Goal: Information Seeking & Learning: Learn about a topic

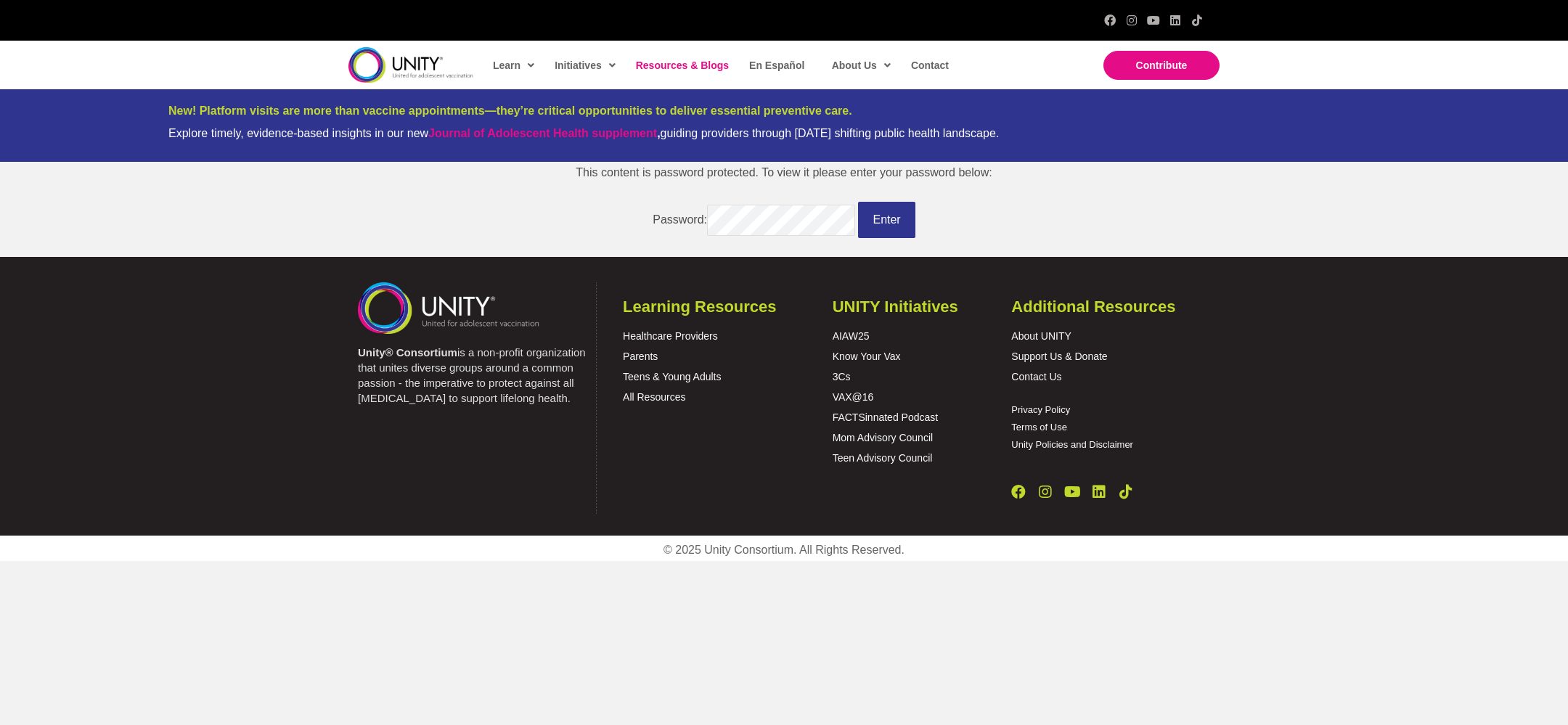
click at [689, 68] on span "Resources & Blogs" at bounding box center [682, 65] width 93 height 11
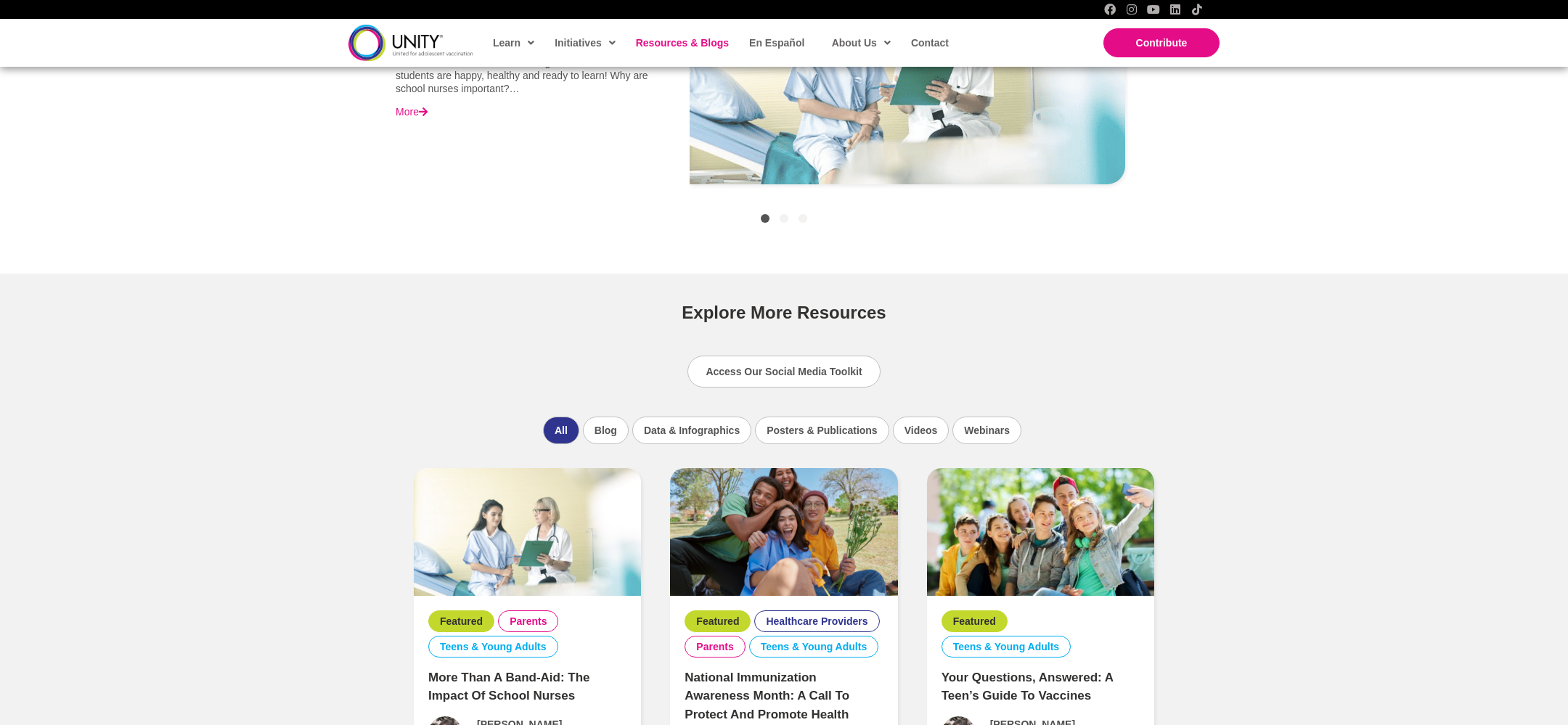
click at [729, 562] on img at bounding box center [783, 531] width 228 height 128
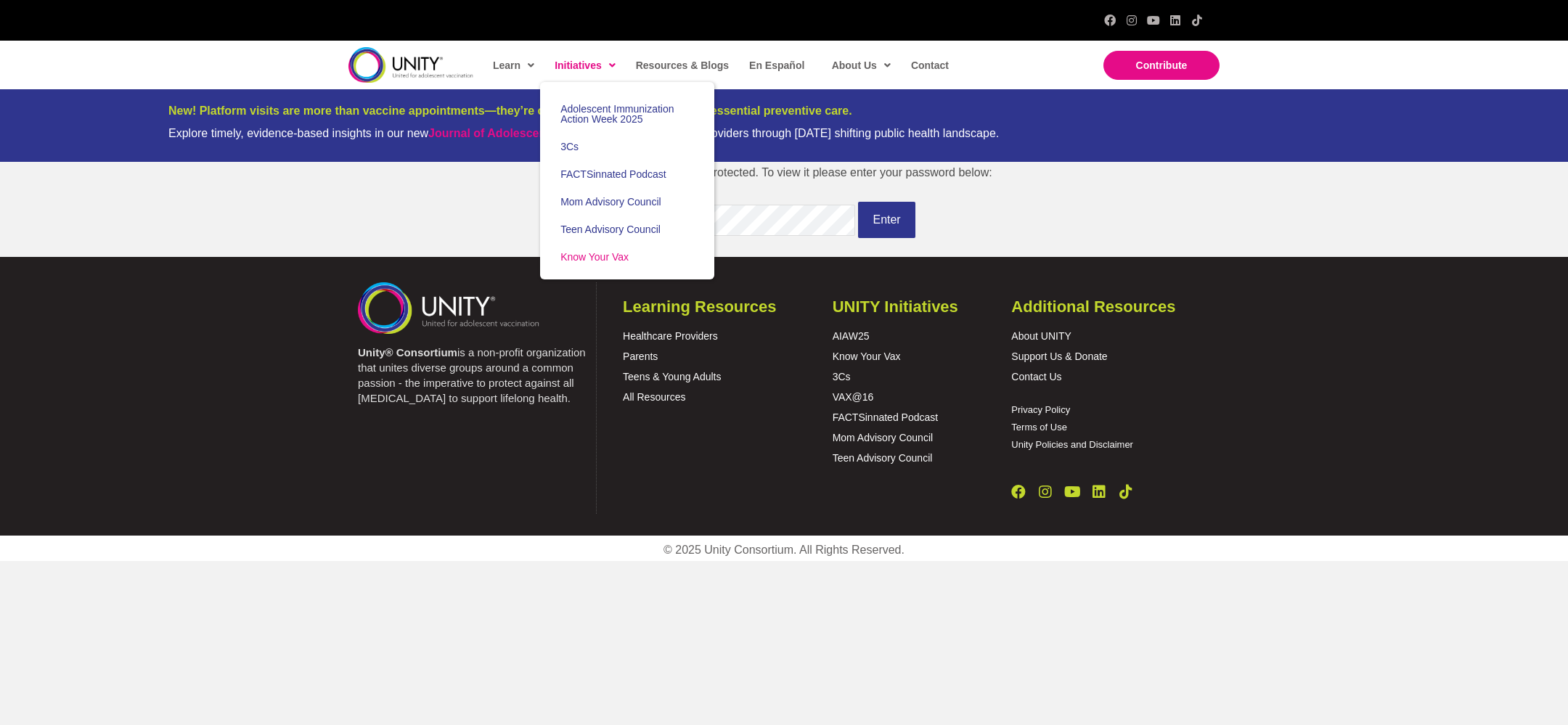
click at [589, 259] on span "Know Your Vax" at bounding box center [594, 256] width 68 height 11
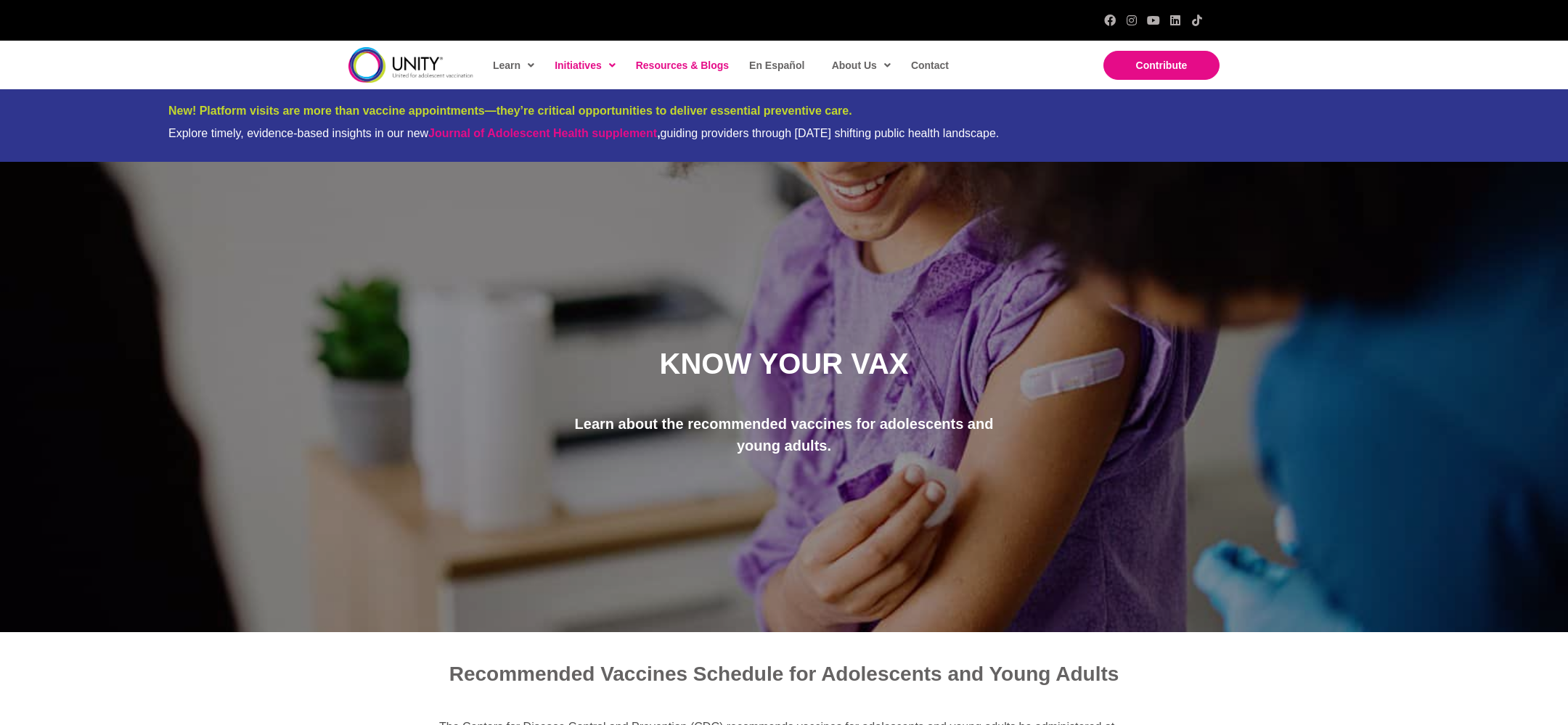
click at [705, 74] on link "Resources & Blogs" at bounding box center [682, 65] width 106 height 33
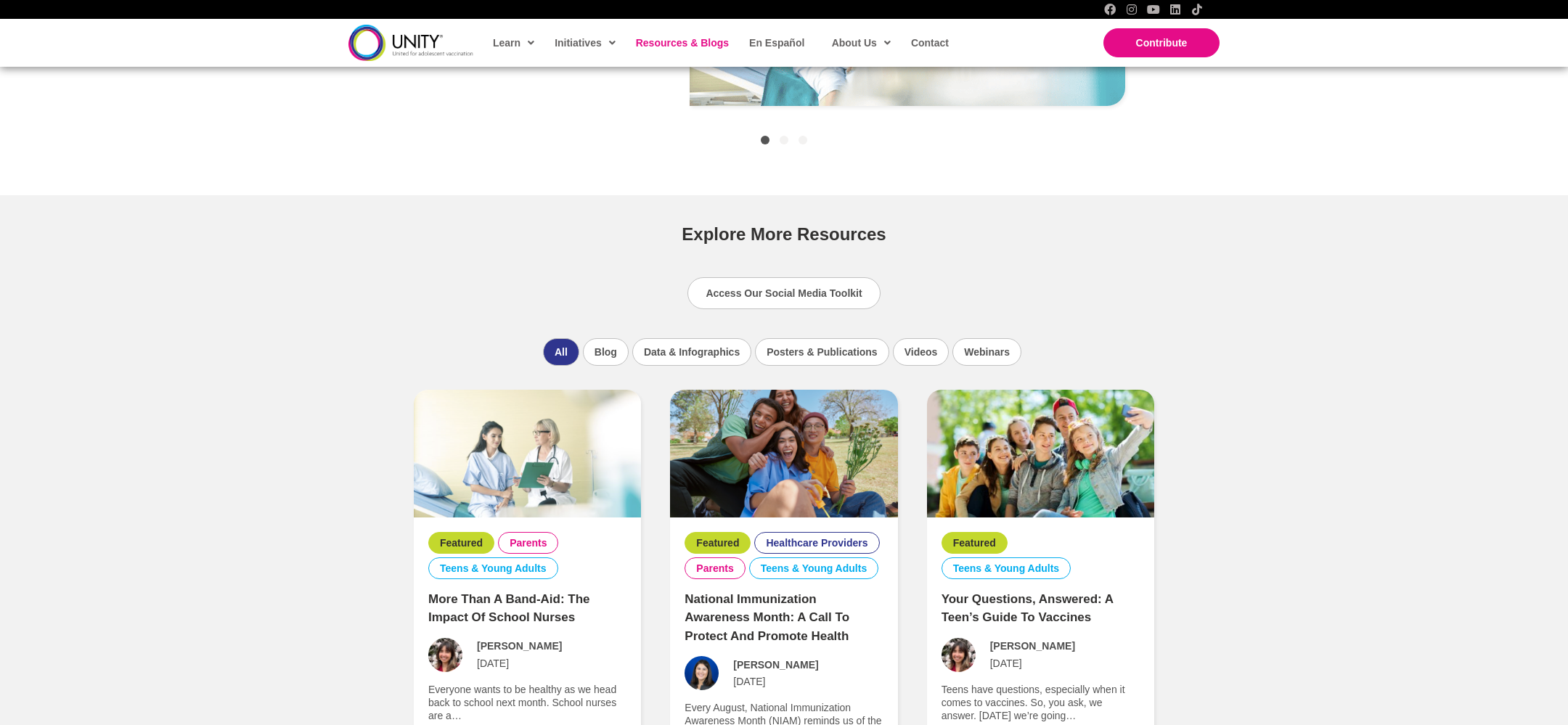
scroll to position [808, 0]
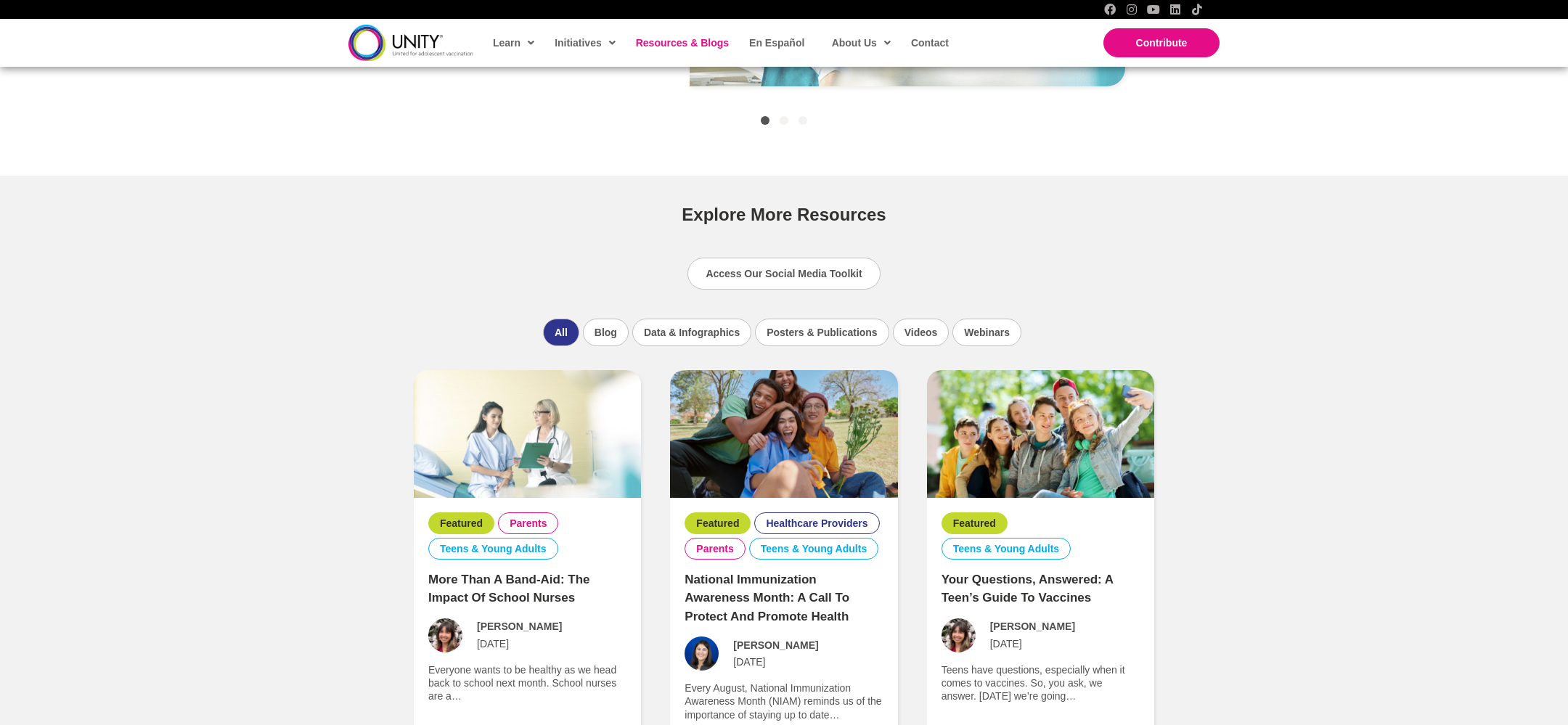
click at [783, 440] on img at bounding box center [783, 434] width 228 height 128
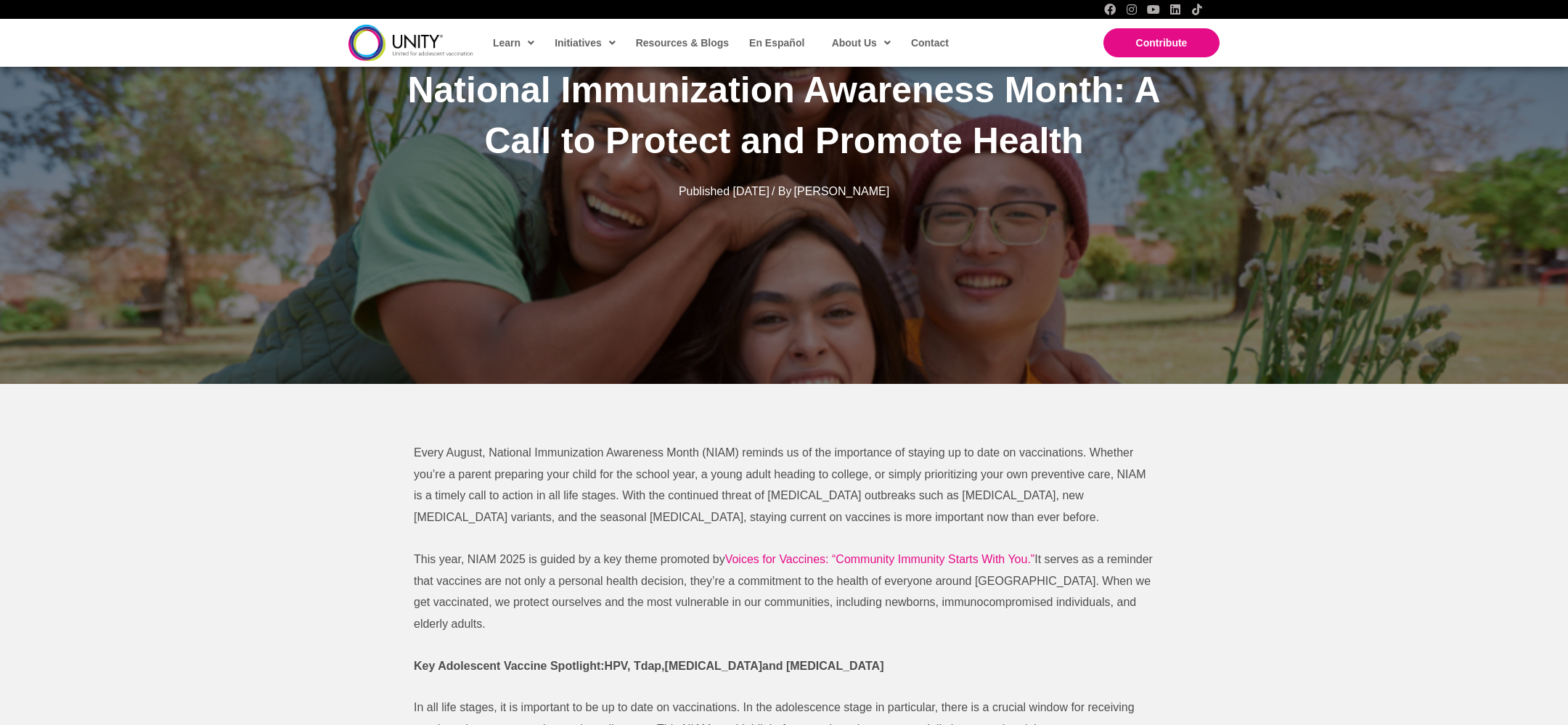
scroll to position [398, 0]
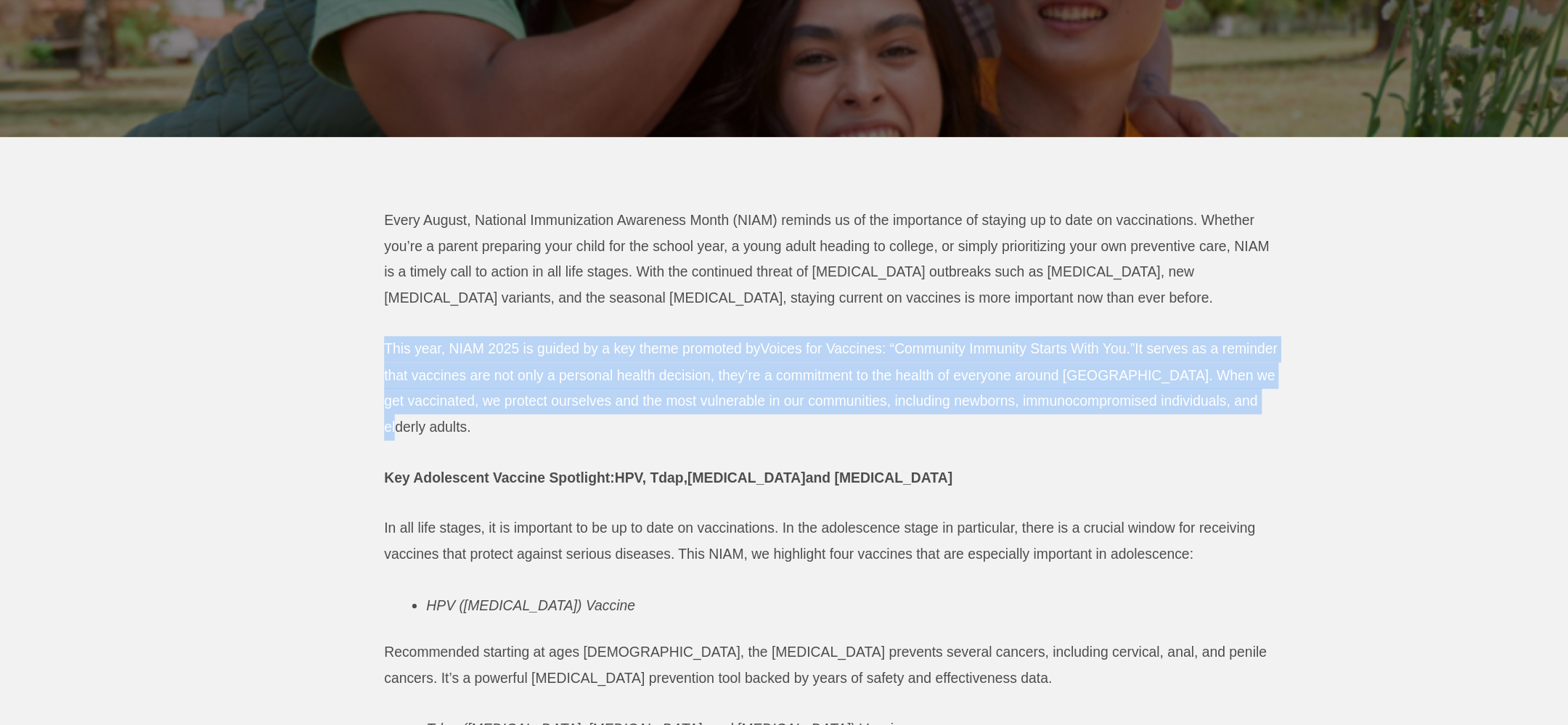
drag, startPoint x: 411, startPoint y: 358, endPoint x: 475, endPoint y: 432, distance: 97.8
copy p "This year, NIAM 2025 is guided by a key theme promoted by Voices for Vaccines: …"
